Goal: Information Seeking & Learning: Learn about a topic

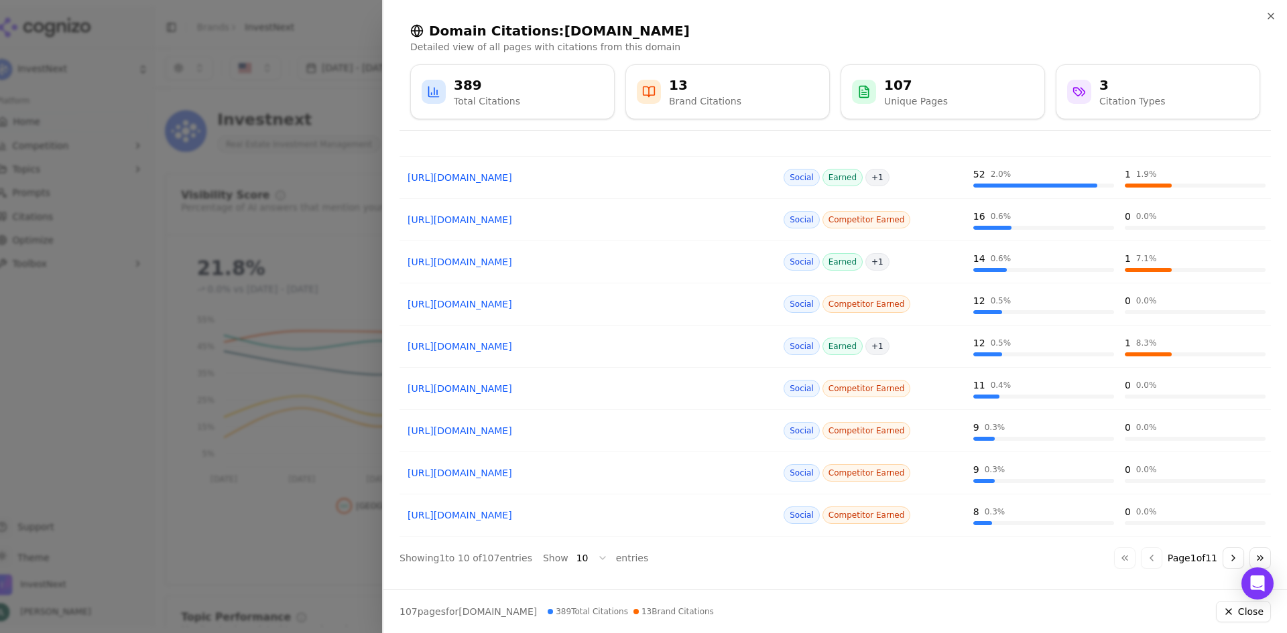
scroll to position [1340, 0]
drag, startPoint x: 594, startPoint y: 296, endPoint x: 544, endPoint y: 305, distance: 51.0
click at [544, 305] on link "[URL][DOMAIN_NAME]" at bounding box center [588, 303] width 363 height 13
click at [1274, 16] on icon "button" at bounding box center [1270, 16] width 11 height 11
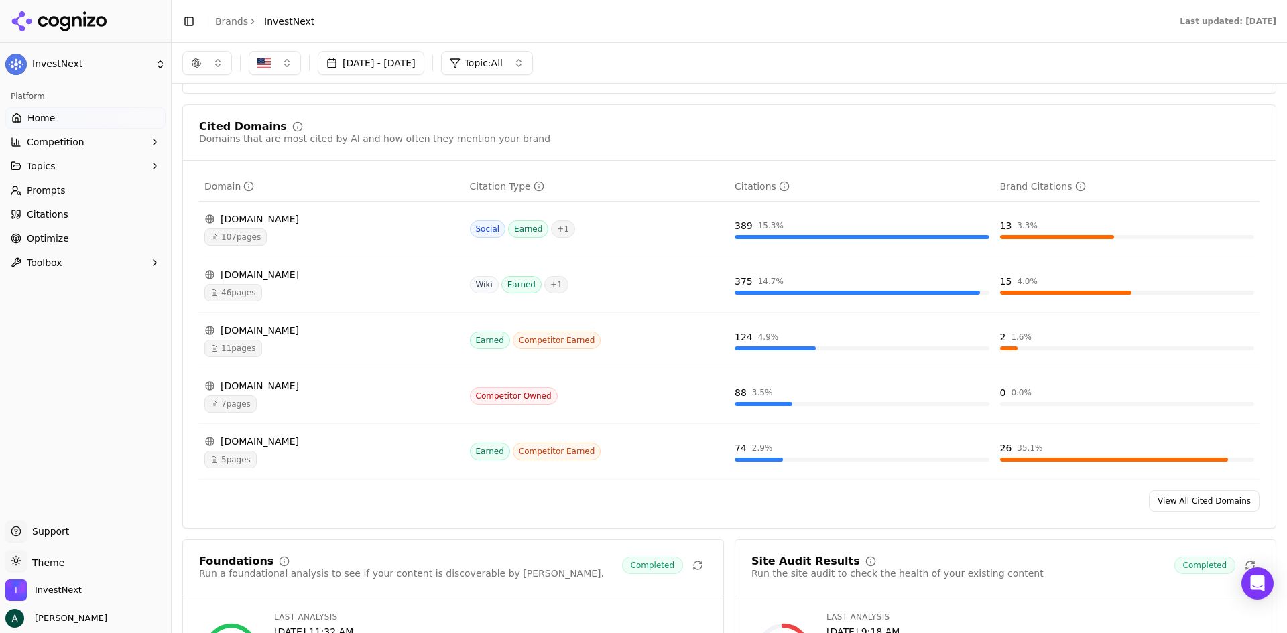
click at [284, 273] on div "[DOMAIN_NAME]" at bounding box center [331, 274] width 255 height 13
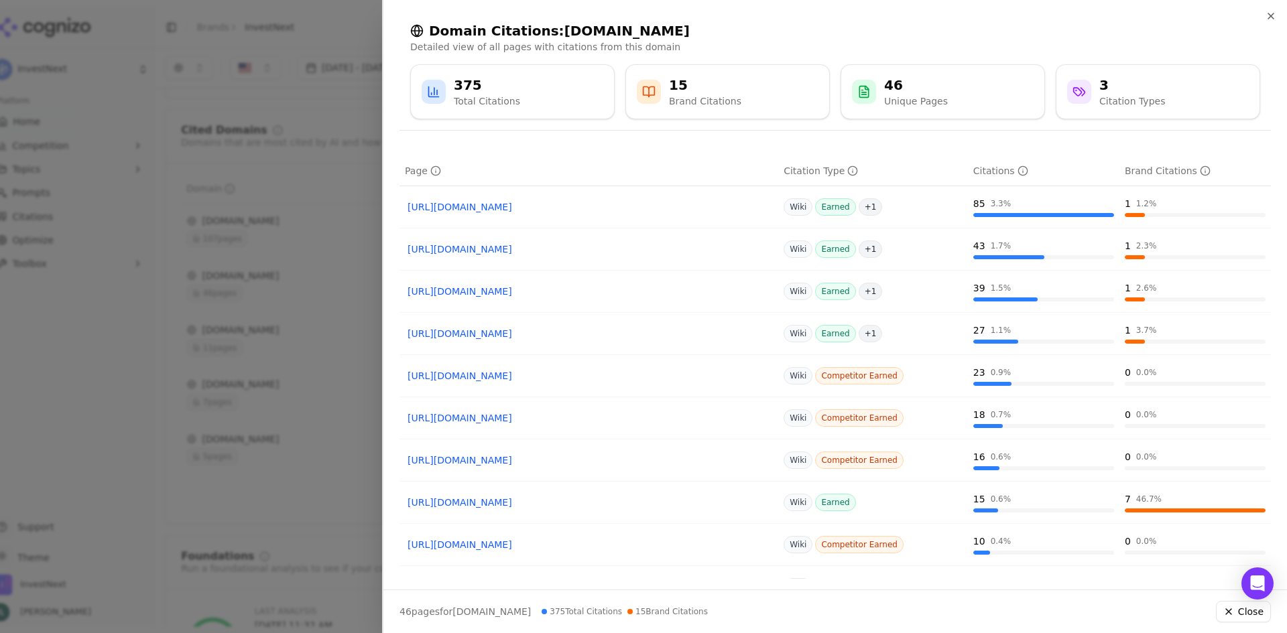
scroll to position [0, 0]
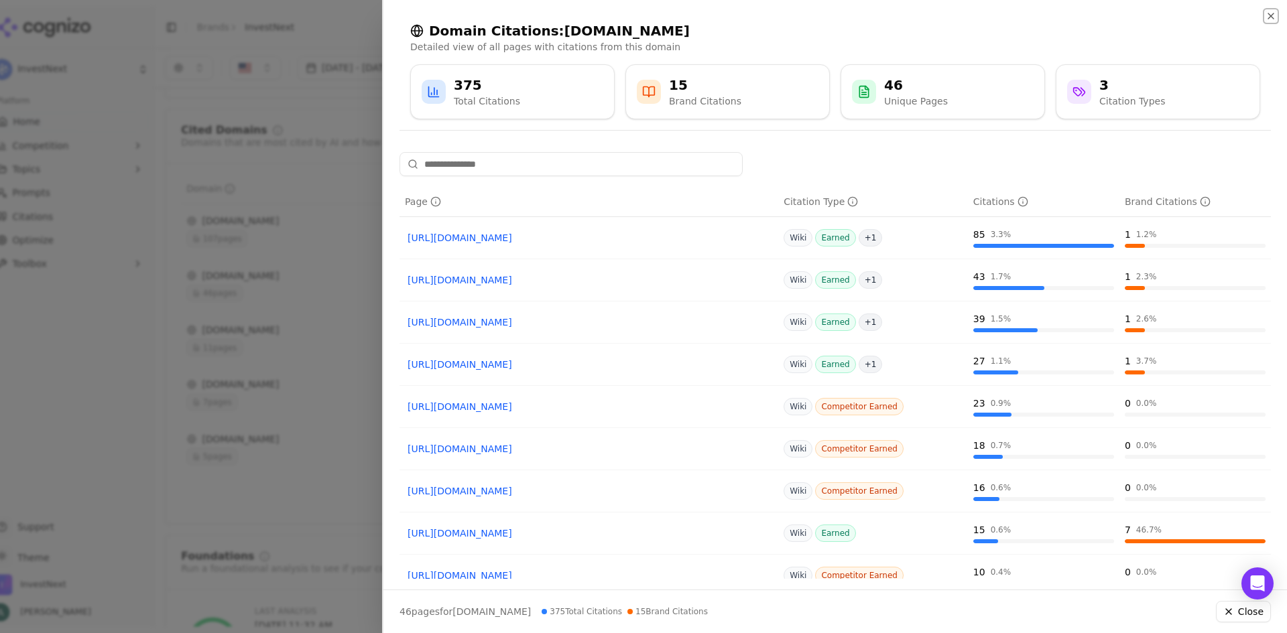
click at [1269, 14] on icon "button" at bounding box center [1270, 16] width 11 height 11
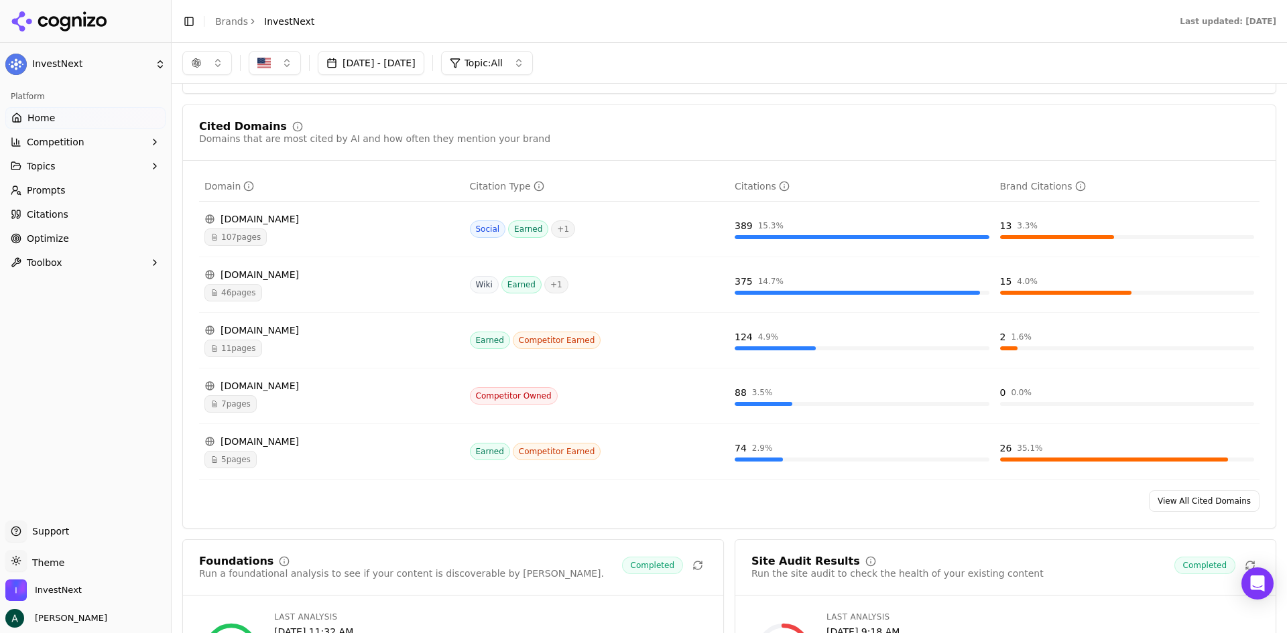
scroll to position [1474, 0]
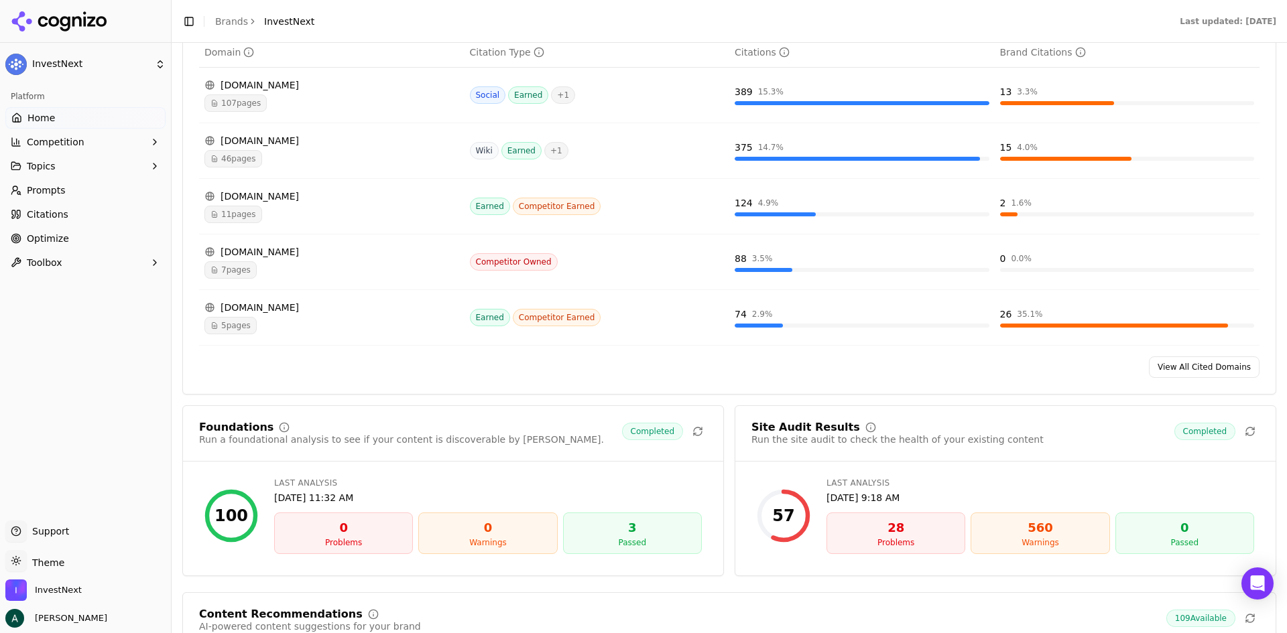
click at [296, 200] on div "[DOMAIN_NAME]" at bounding box center [331, 196] width 255 height 13
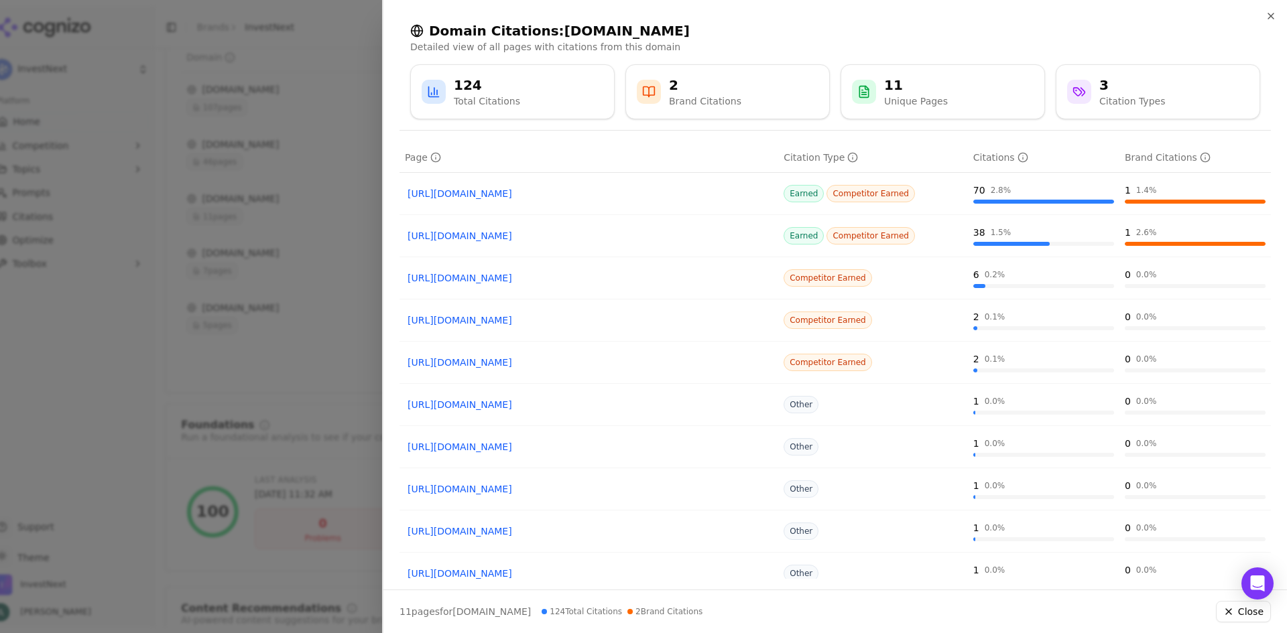
scroll to position [0, 0]
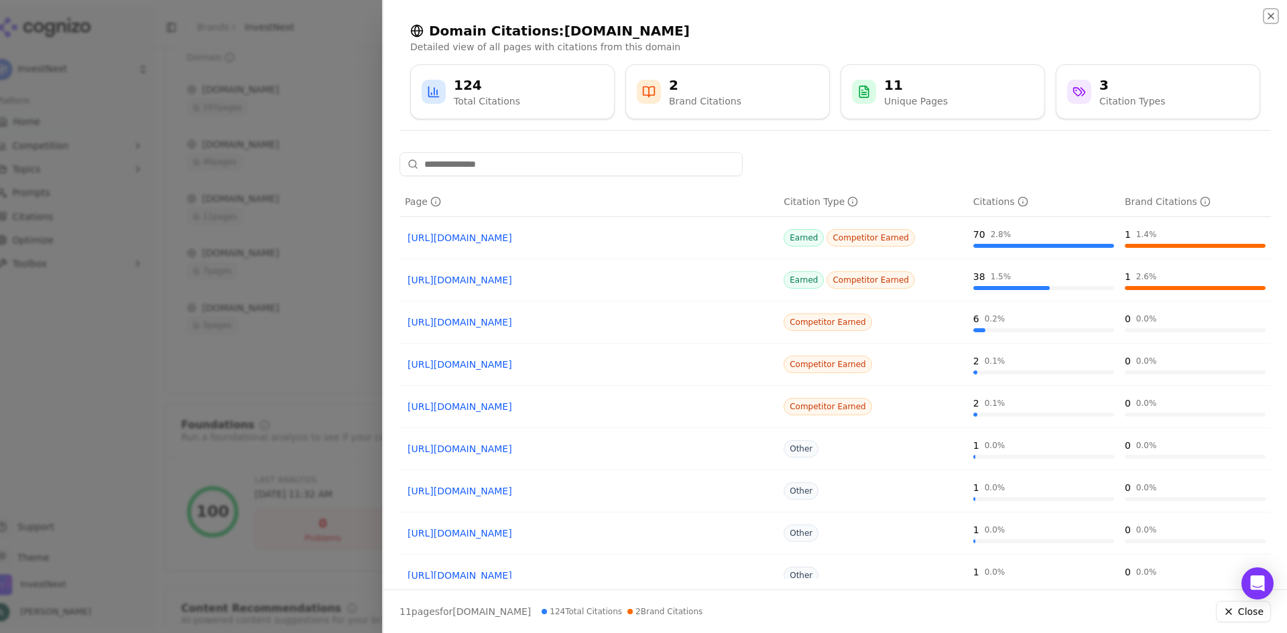
click at [1270, 14] on icon "button" at bounding box center [1270, 16] width 11 height 11
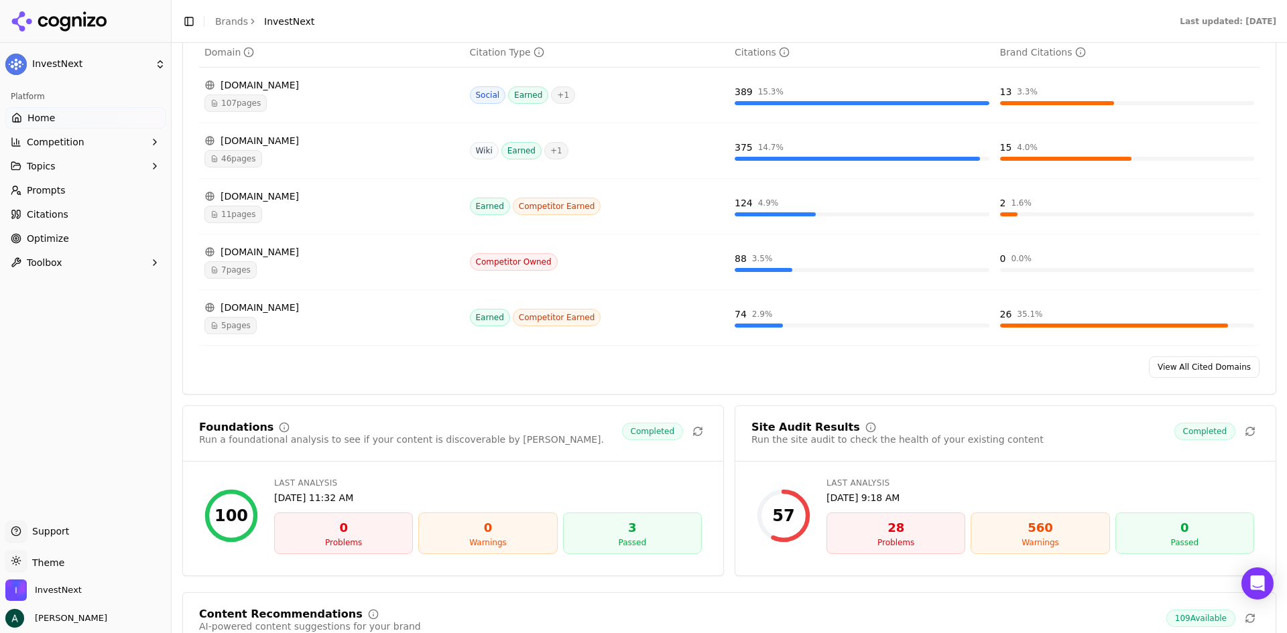
click at [279, 311] on div "[DOMAIN_NAME]" at bounding box center [331, 307] width 255 height 13
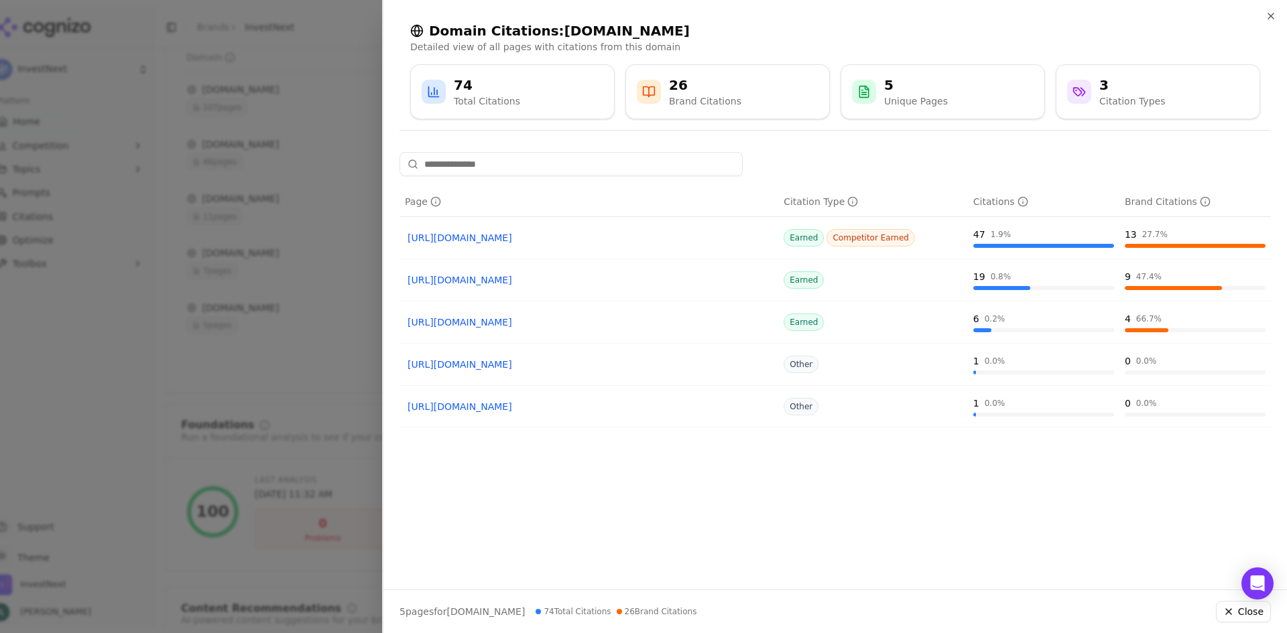
click at [1273, 9] on div "Domain Citations: [DOMAIN_NAME] Detailed view of all pages with citations from …" at bounding box center [834, 70] width 903 height 141
click at [1271, 12] on icon "button" at bounding box center [1270, 16] width 11 height 11
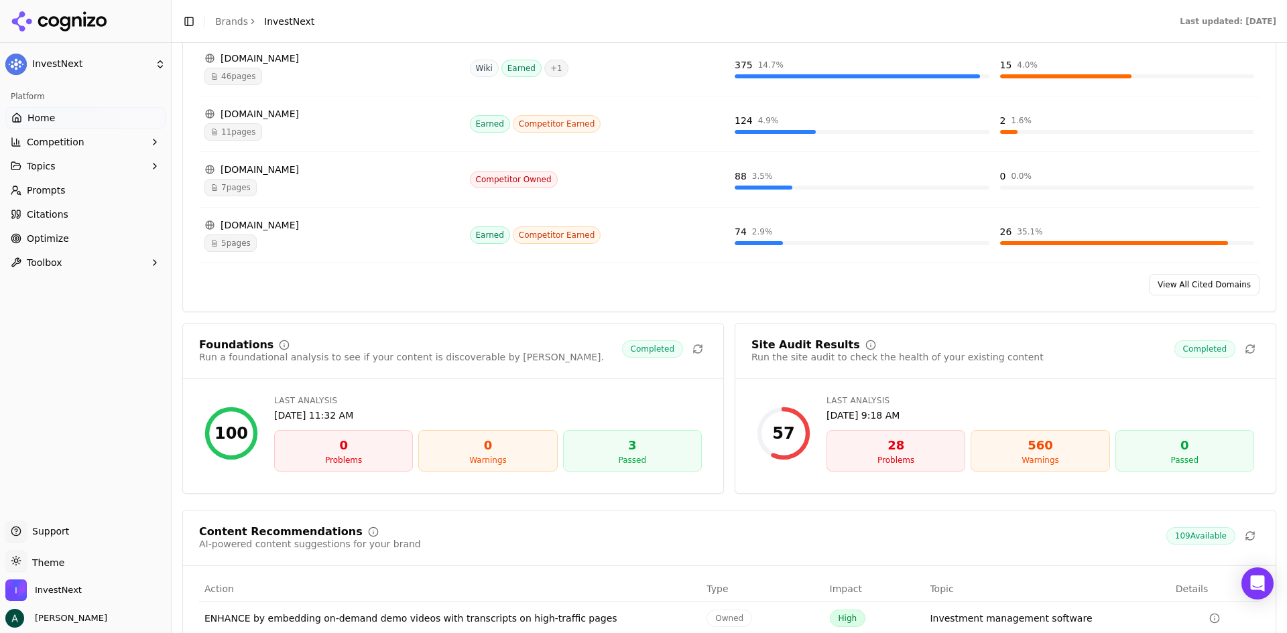
scroll to position [1809, 0]
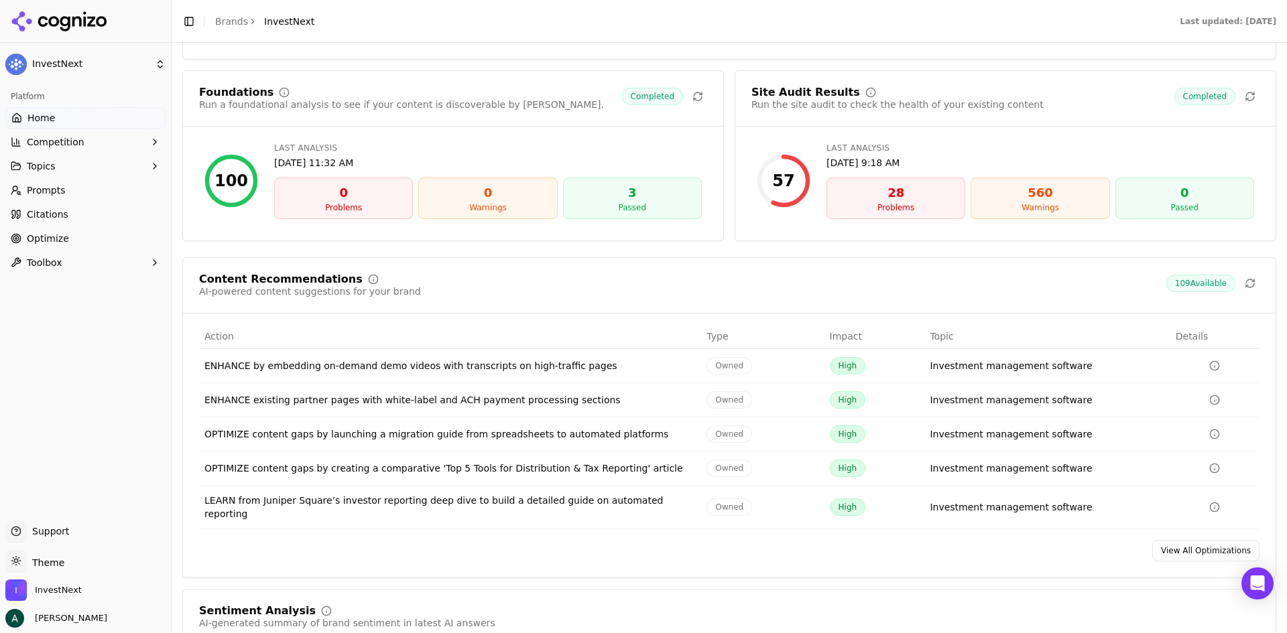
click at [885, 196] on div "28" at bounding box center [895, 193] width 127 height 19
click at [1191, 99] on span "Completed" at bounding box center [1204, 96] width 61 height 17
click at [830, 182] on div "28 Problems" at bounding box center [895, 199] width 139 height 42
click at [791, 187] on div "57" at bounding box center [784, 181] width 54 height 54
click at [885, 191] on div "28" at bounding box center [895, 193] width 127 height 19
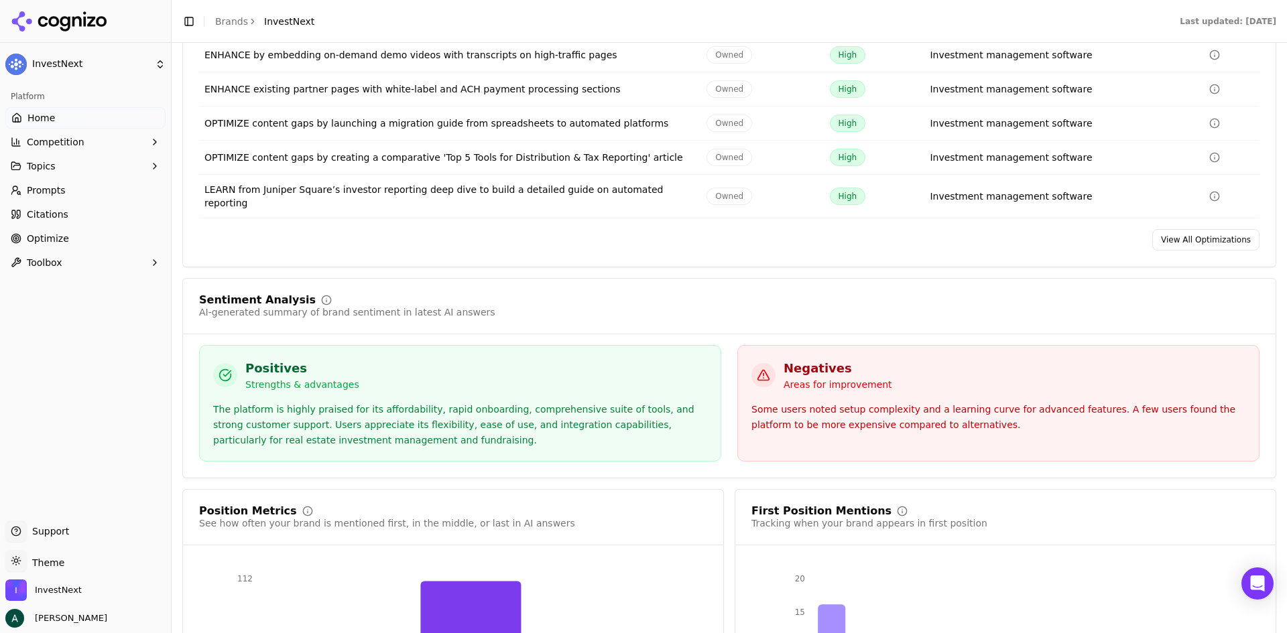
scroll to position [2278, 0]
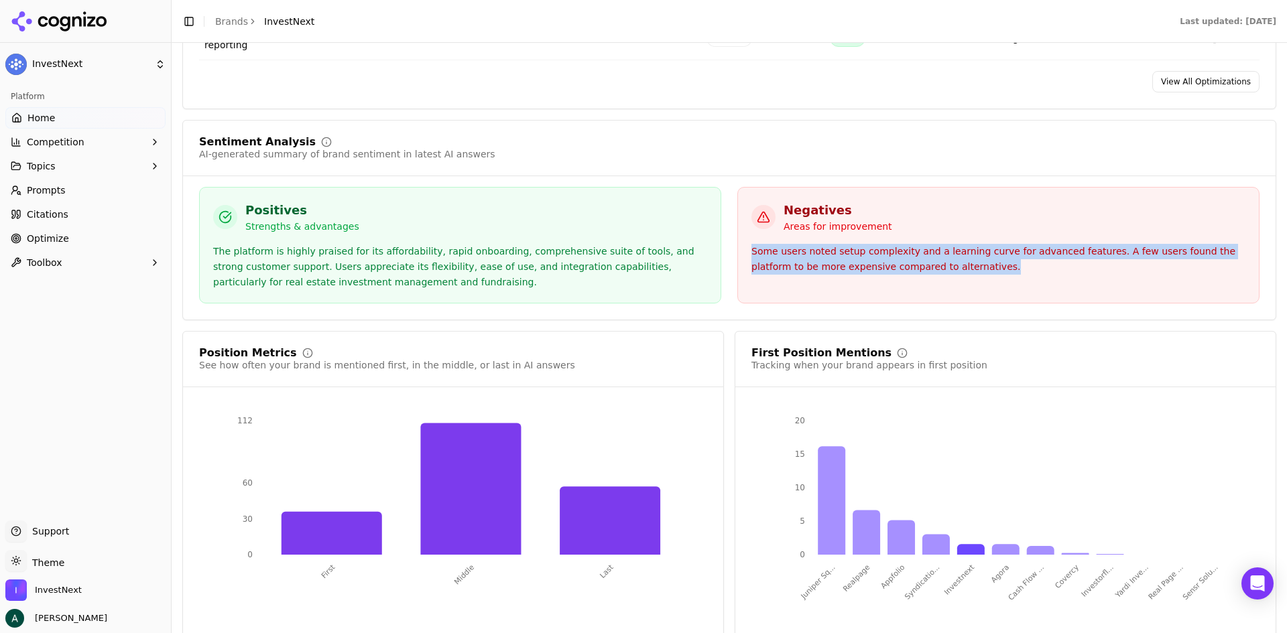
drag, startPoint x: 909, startPoint y: 256, endPoint x: 742, endPoint y: 247, distance: 167.8
click at [742, 247] on div "Negatives Areas for improvement Some users noted setup complexity and a learnin…" at bounding box center [998, 245] width 522 height 117
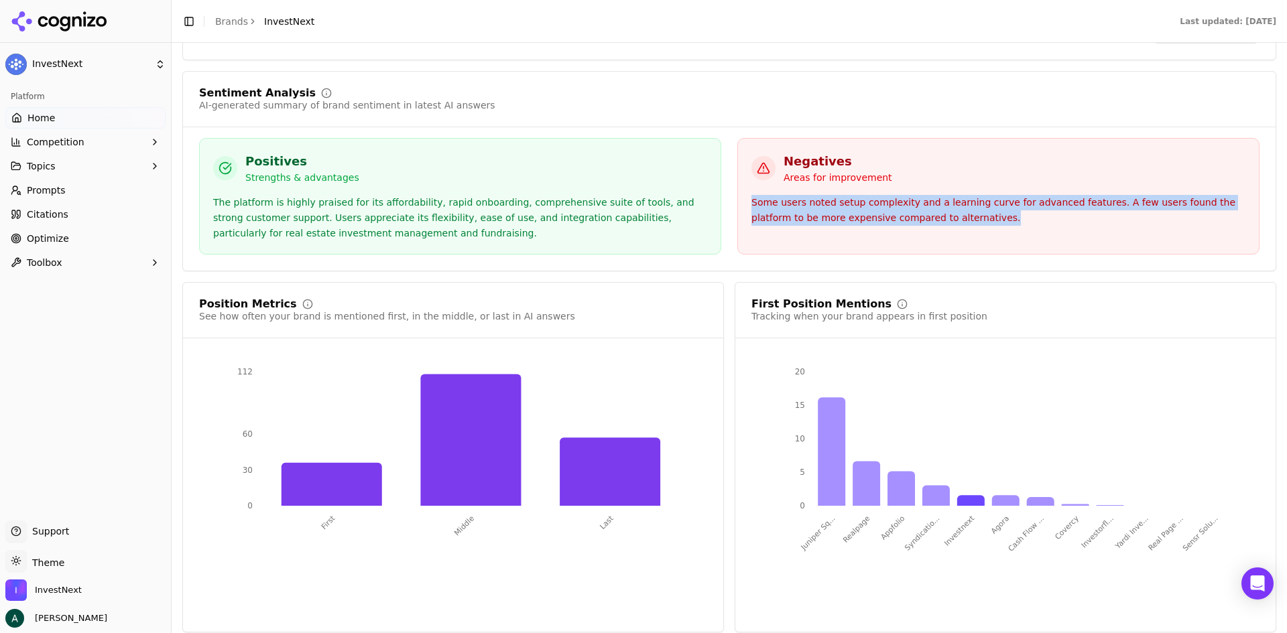
scroll to position [2328, 0]
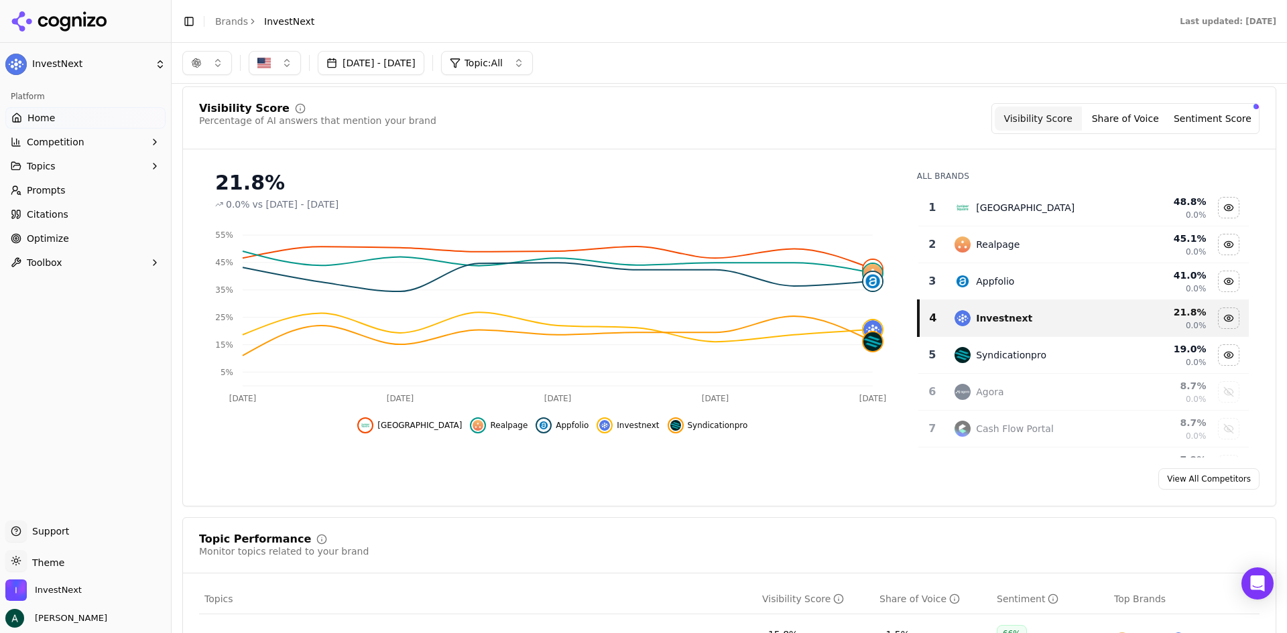
scroll to position [0, 0]
